Goal: Information Seeking & Learning: Compare options

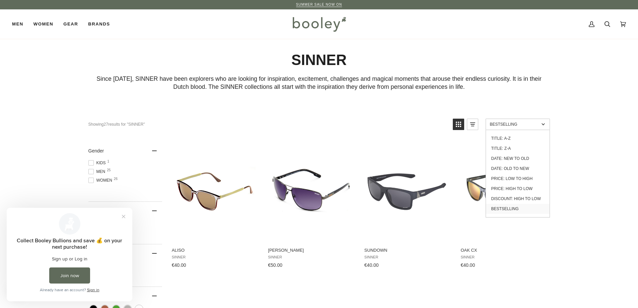
click at [520, 124] on span "Bestselling" at bounding box center [514, 124] width 49 height 5
click at [517, 188] on link "Price: High to Low" at bounding box center [518, 188] width 64 height 10
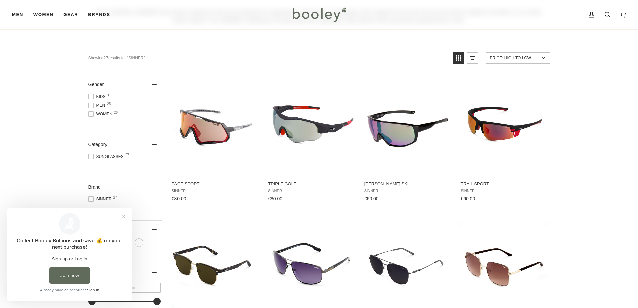
scroll to position [67, 0]
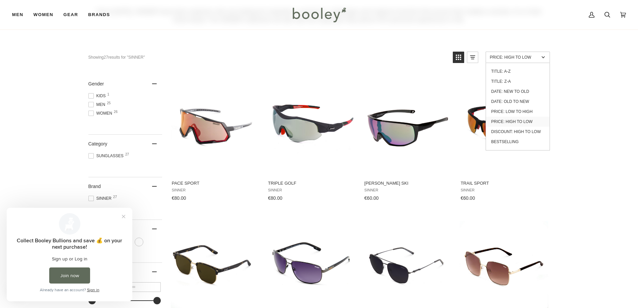
click at [522, 62] on link "Price: High to Low" at bounding box center [517, 57] width 64 height 11
click at [529, 59] on span "Price: High to Low" at bounding box center [514, 57] width 49 height 5
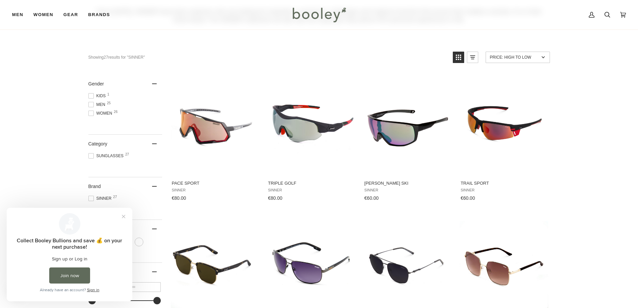
click at [529, 59] on span "Price: High to Low" at bounding box center [514, 57] width 49 height 5
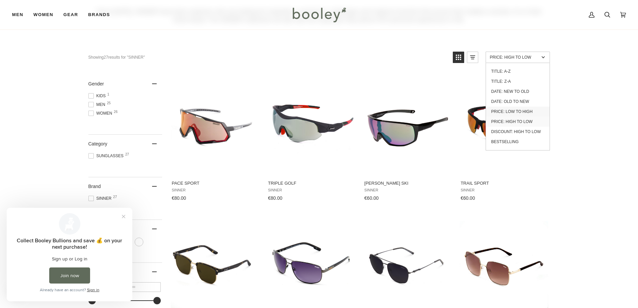
click at [520, 110] on link "Price: Low to High" at bounding box center [518, 111] width 64 height 10
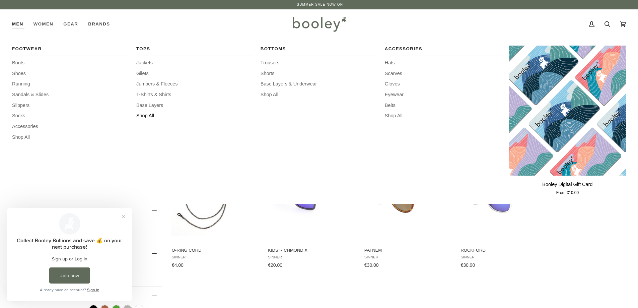
click at [147, 114] on span "Shop All" at bounding box center [194, 115] width 117 height 7
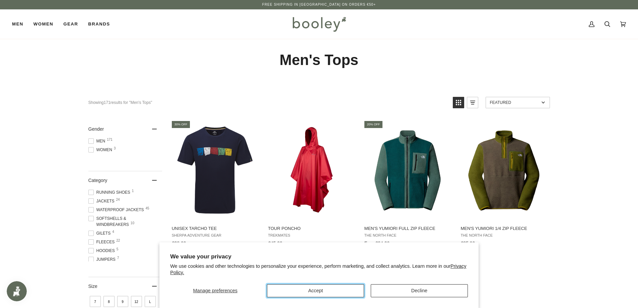
click at [357, 288] on button "Accept" at bounding box center [315, 290] width 97 height 13
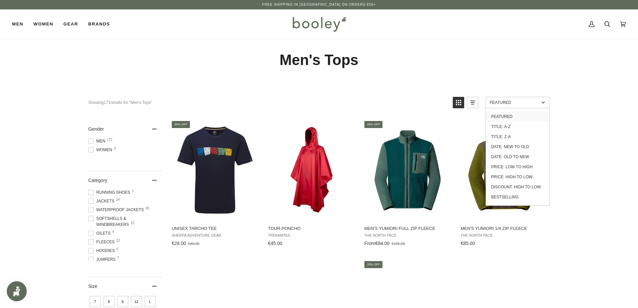
click at [526, 103] on span "Featured" at bounding box center [514, 102] width 49 height 5
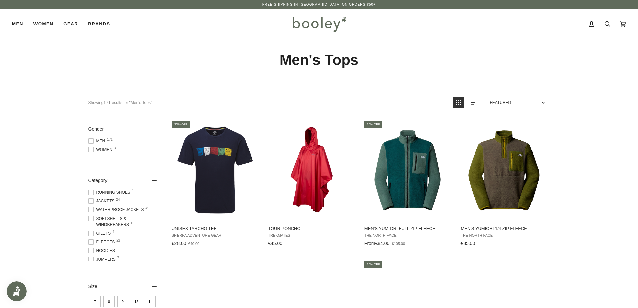
click at [528, 104] on span "Featured" at bounding box center [514, 102] width 49 height 5
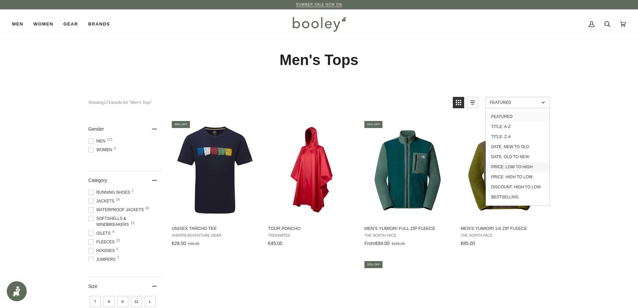
click at [522, 165] on link "Price: Low to High" at bounding box center [518, 167] width 64 height 10
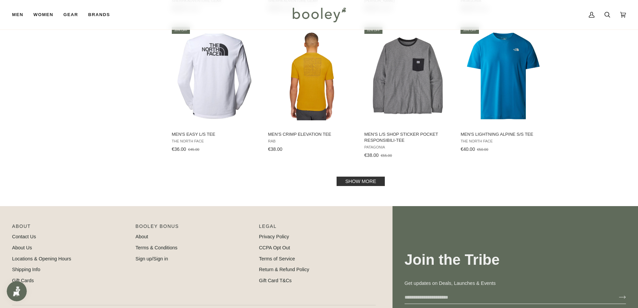
scroll to position [669, 0]
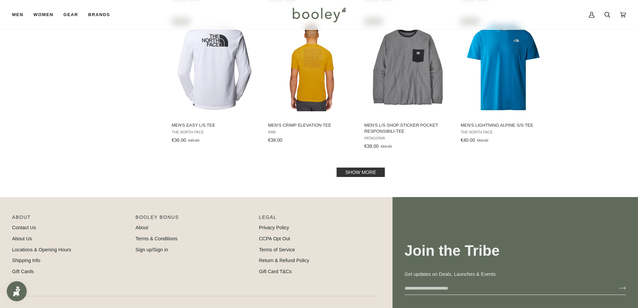
click at [372, 172] on link "Show more" at bounding box center [360, 171] width 48 height 9
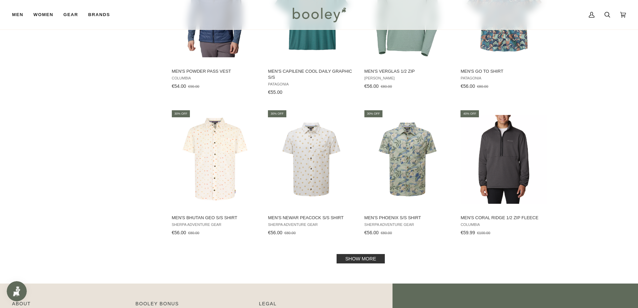
scroll to position [1339, 0]
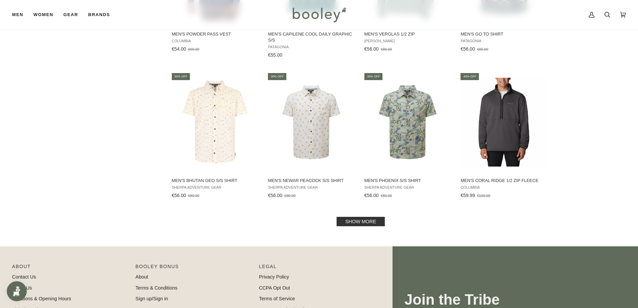
click at [362, 223] on link "Show more" at bounding box center [360, 221] width 48 height 9
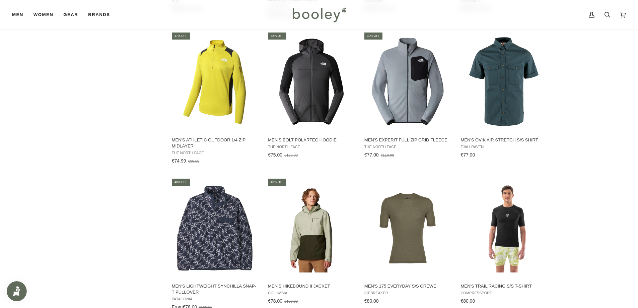
scroll to position [2041, 0]
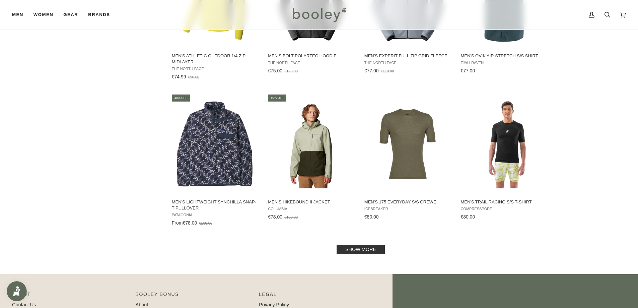
click at [376, 251] on link "Show more" at bounding box center [360, 248] width 48 height 9
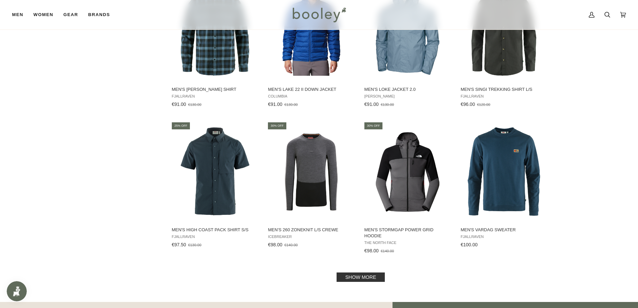
scroll to position [2744, 0]
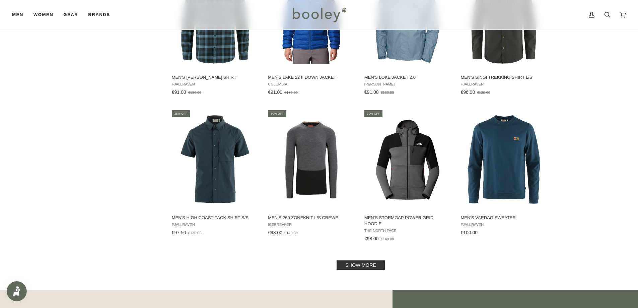
click at [366, 266] on link "Show more" at bounding box center [360, 264] width 48 height 9
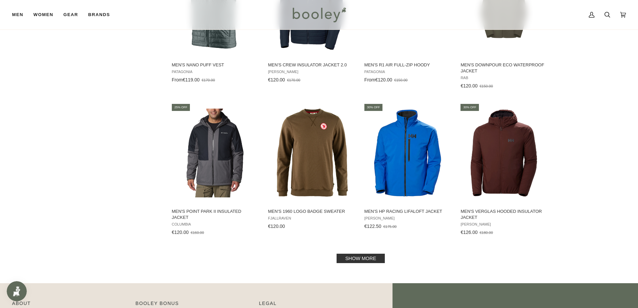
scroll to position [3514, 0]
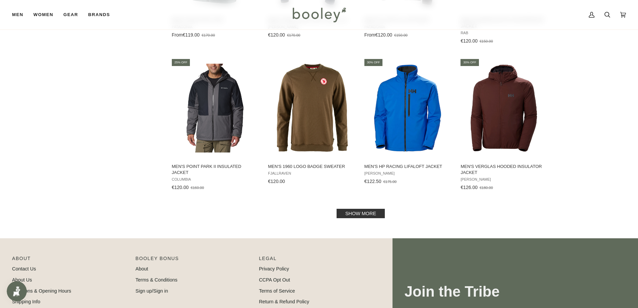
click at [379, 213] on link "Show more" at bounding box center [360, 212] width 48 height 9
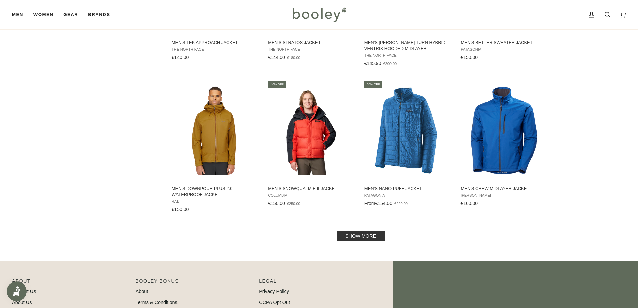
scroll to position [4250, 0]
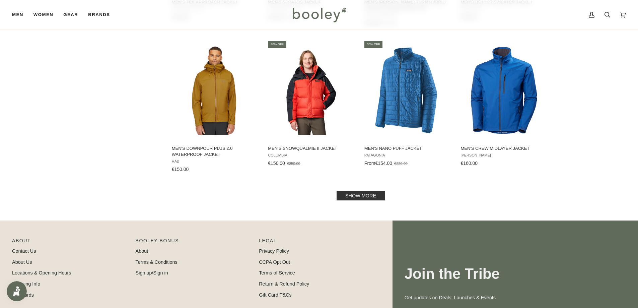
click at [371, 191] on link "Show more" at bounding box center [360, 195] width 48 height 9
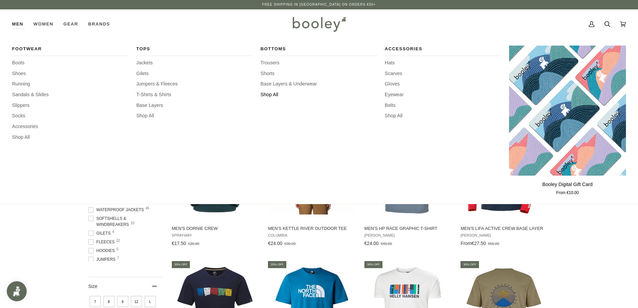
click at [271, 93] on span "Shop All" at bounding box center [318, 94] width 117 height 7
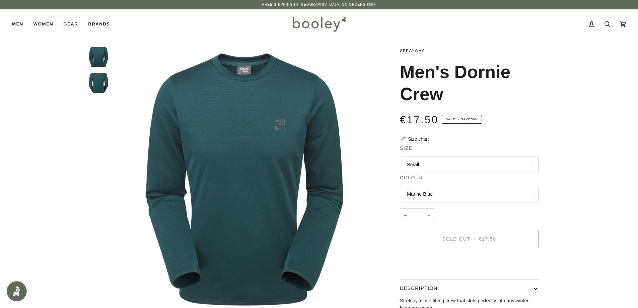
click at [430, 163] on button "Small" at bounding box center [469, 164] width 139 height 16
click at [575, 161] on div "Zoom Zoom Previous" at bounding box center [319, 220] width 638 height 347
click at [103, 83] on img "Sprayway Men's Dornie Crew Marine Blue - Booley Galway" at bounding box center [98, 83] width 20 height 20
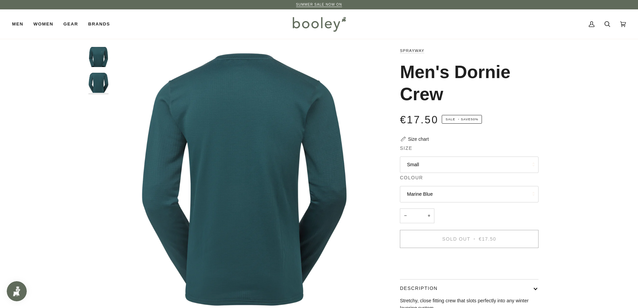
click at [101, 58] on img "Sprayway Men's Dornie Crew Marine Blue - Booley Galway" at bounding box center [98, 57] width 20 height 20
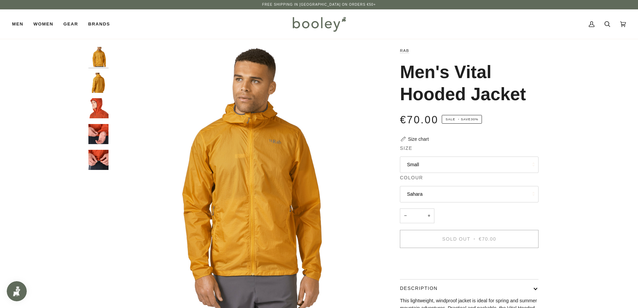
click at [417, 163] on button "Small" at bounding box center [469, 164] width 139 height 16
click at [571, 161] on div "Zoom Zoom Zoom" at bounding box center [319, 216] width 638 height 338
click at [102, 78] on img "Rab Men's Vital Hooded Jacket Sahara - Booley Galway" at bounding box center [98, 83] width 20 height 20
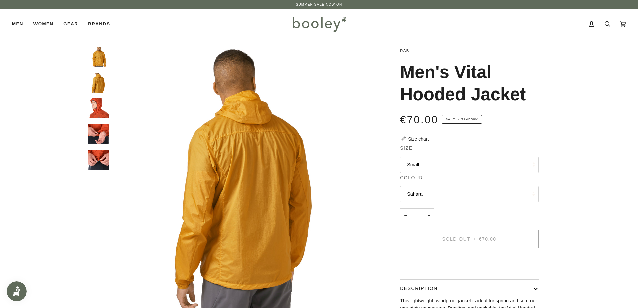
click at [102, 107] on img "Rab Men's Vital Hooded Jacket - Booley Galway" at bounding box center [98, 108] width 20 height 20
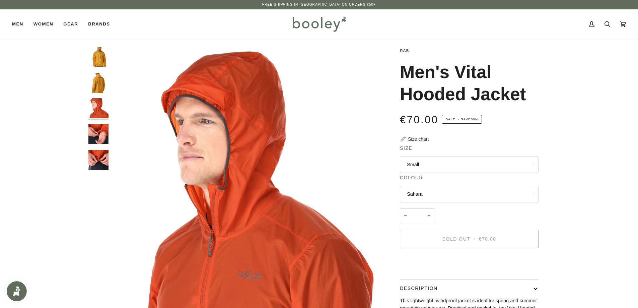
click at [102, 130] on img "Rab Men's Vital Hooded Jacket - Booley Galway" at bounding box center [98, 134] width 20 height 20
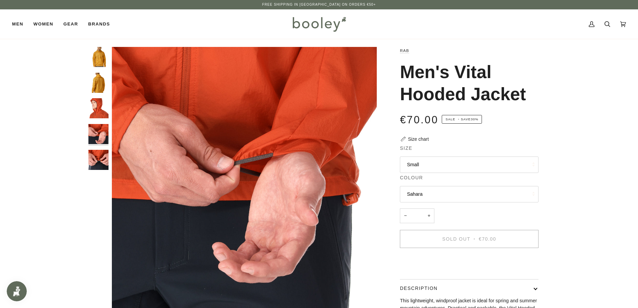
click at [97, 158] on img "Rab Men's Vital Hooded Jacket - Booley Galway" at bounding box center [98, 160] width 20 height 20
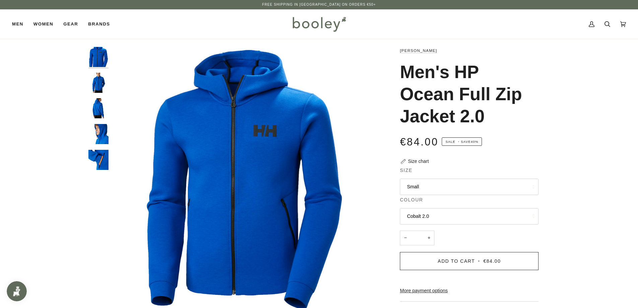
click at [104, 89] on img "Helly Hansen Men's HP Ocean 2.0 Full Zip Jacket Cobalt 2.0 - Booley Galway" at bounding box center [98, 83] width 20 height 20
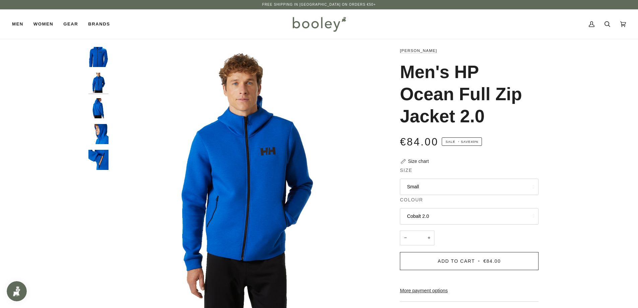
click at [100, 108] on img "Helly Hansen Men's HP Ocean 2.0 Full Zip Jacket Cobalt 2.0 - Booley Galway" at bounding box center [98, 108] width 20 height 20
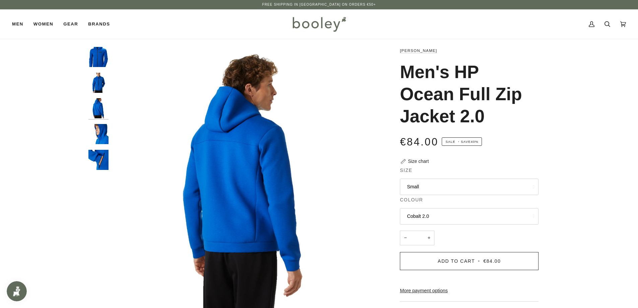
click at [100, 131] on img "Helly Hansen Men's HP Ocean 2.0 Full Zip Jacket Cobalt 2.0 - Booley Galway" at bounding box center [98, 134] width 20 height 20
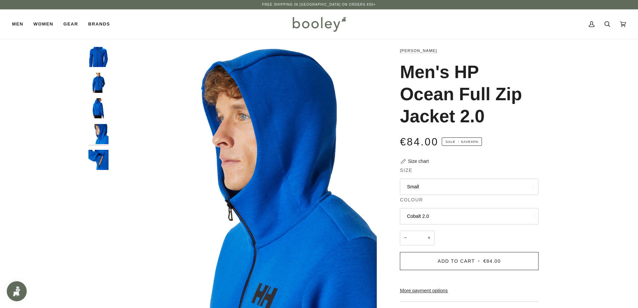
click at [103, 168] on img "Helly Hansen Men's HP Ocean 2.0 Full Zip Jacket Cobalt 2.0 - Booley Galway" at bounding box center [98, 160] width 20 height 20
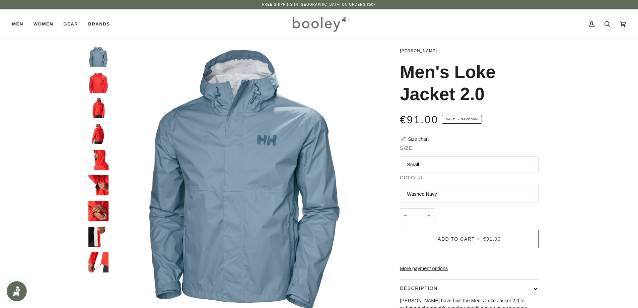
click at [104, 82] on img "Helly Hansen Men's Loke Jacket 2.0 Alert Red - Booley Galway" at bounding box center [98, 83] width 20 height 20
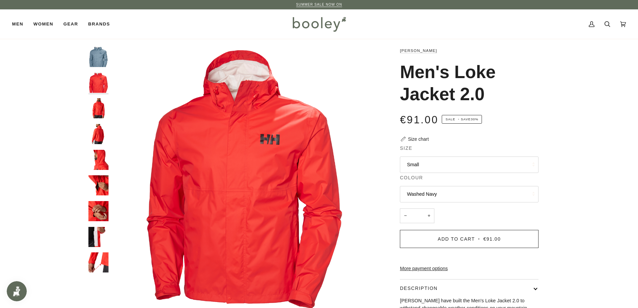
click at [96, 111] on img "Helly Hansen Men's Loke Jacket 2.0 Alert Red - Booley Galway" at bounding box center [98, 108] width 20 height 20
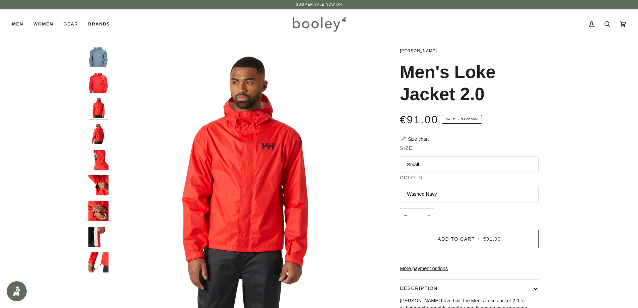
click at [95, 140] on img "Helly Hansen Men's Loke Jacket 2.0 Alert Red - Booley Galway" at bounding box center [98, 134] width 20 height 20
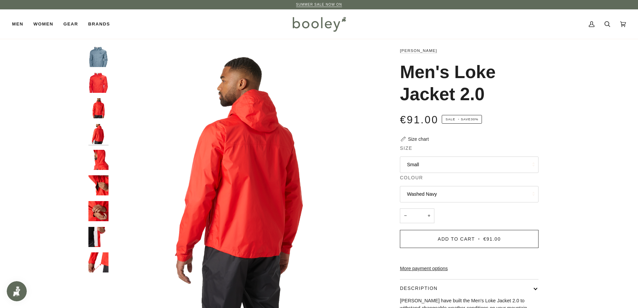
click at [94, 155] on img "Helly Hansen Men's Loke Jacket 2.0 Alert Red - Booley Galway" at bounding box center [98, 160] width 20 height 20
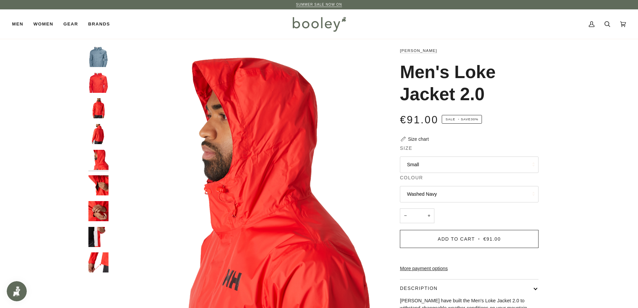
click at [100, 182] on img "Helly Hansen Men's Loke Jacket 2.0 Alert Red - Booley Galway" at bounding box center [98, 185] width 20 height 20
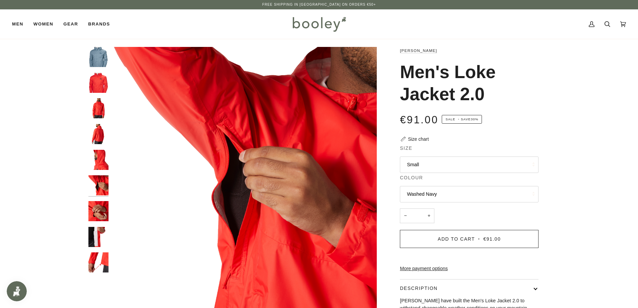
click at [97, 210] on img "Helly Hansen Men's Loke Jacket 2.0 Alert Red - Booley Galway" at bounding box center [98, 211] width 20 height 20
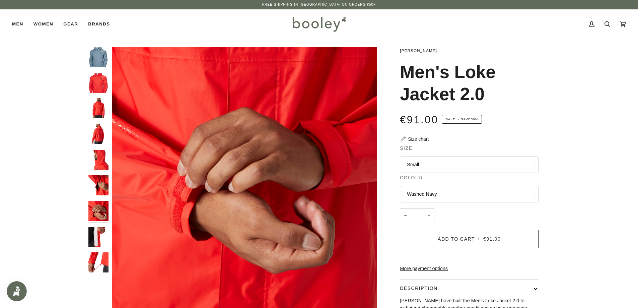
click at [98, 60] on img "Helly Hansen Men's Loke Jacket 2.0 Washed Navy - Booley Galway" at bounding box center [98, 57] width 20 height 20
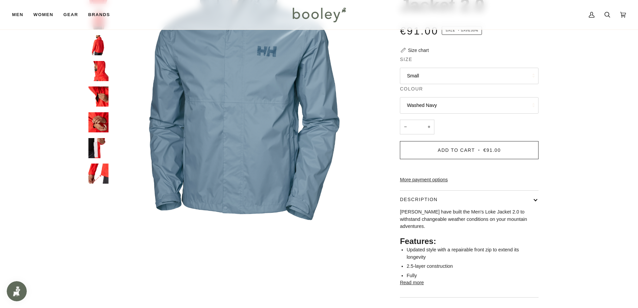
scroll to position [100, 0]
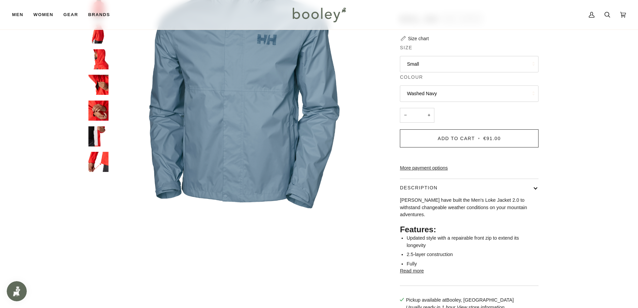
click at [421, 274] on button "Read more" at bounding box center [412, 270] width 24 height 7
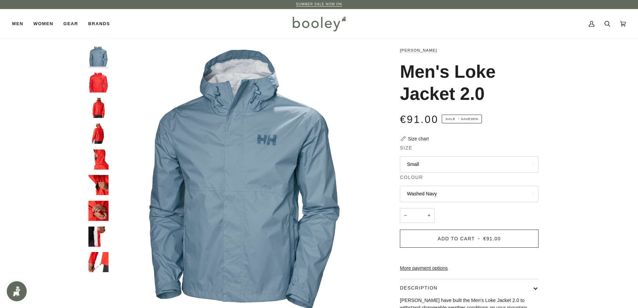
scroll to position [0, 0]
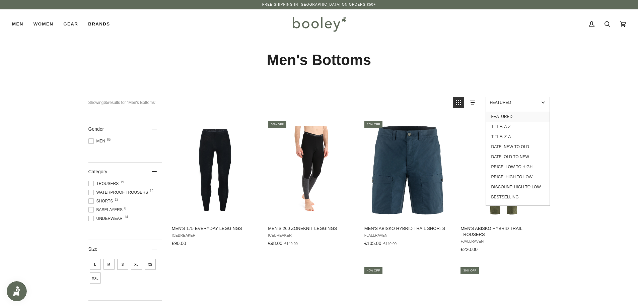
click at [523, 102] on span "Featured" at bounding box center [514, 102] width 49 height 5
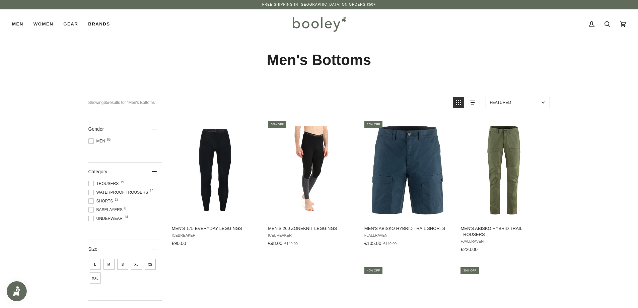
click at [523, 102] on span "Featured" at bounding box center [514, 102] width 49 height 5
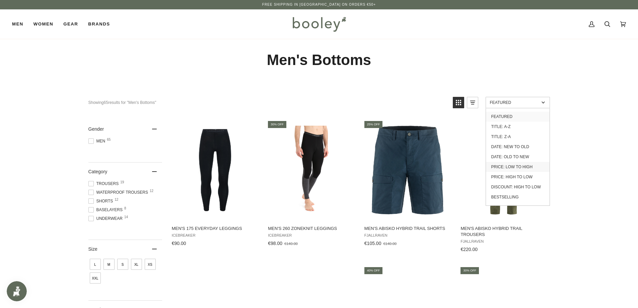
click at [513, 168] on link "Price: Low to High" at bounding box center [518, 167] width 64 height 10
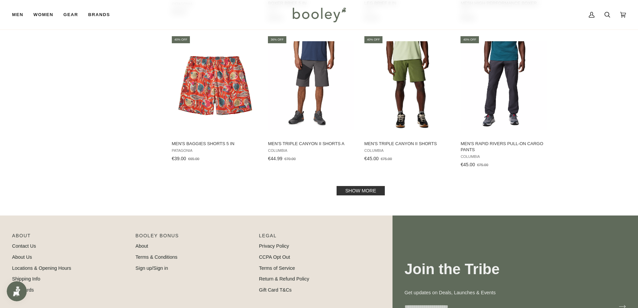
scroll to position [736, 0]
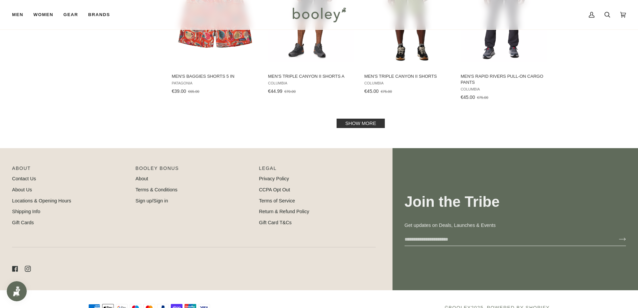
click at [375, 124] on link "Show more" at bounding box center [360, 122] width 48 height 9
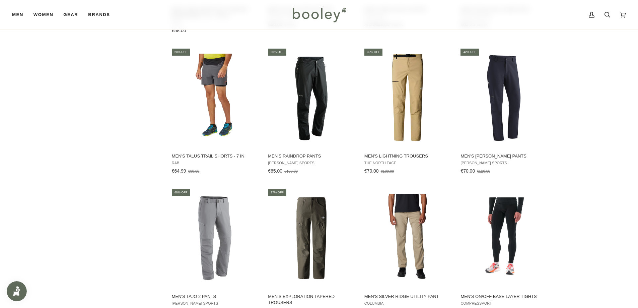
scroll to position [1238, 0]
